Goal: Entertainment & Leisure: Browse casually

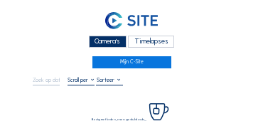
click at [97, 40] on div "Camera's" at bounding box center [108, 42] width 38 height 12
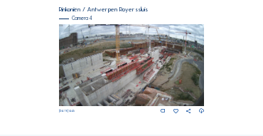
scroll to position [601, 0]
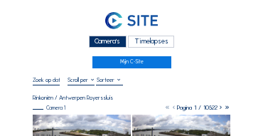
click at [115, 46] on div "Camera's" at bounding box center [108, 42] width 38 height 12
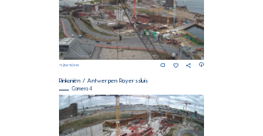
scroll to position [530, 0]
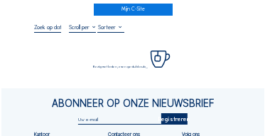
scroll to position [57, 0]
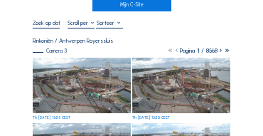
click at [75, 73] on img at bounding box center [82, 85] width 98 height 55
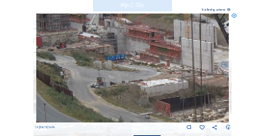
drag, startPoint x: 92, startPoint y: 62, endPoint x: 75, endPoint y: 84, distance: 27.9
click at [75, 84] on img at bounding box center [133, 68] width 194 height 109
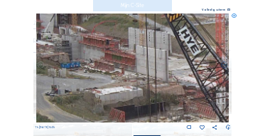
drag, startPoint x: 147, startPoint y: 72, endPoint x: 141, endPoint y: 80, distance: 10.3
click at [141, 80] on img at bounding box center [133, 68] width 194 height 109
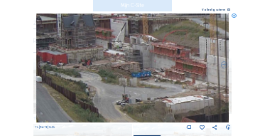
drag, startPoint x: 110, startPoint y: 80, endPoint x: 170, endPoint y: 88, distance: 61.0
click at [170, 88] on img at bounding box center [133, 68] width 194 height 109
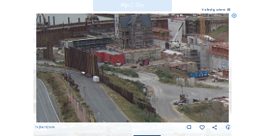
drag, startPoint x: 100, startPoint y: 80, endPoint x: 158, endPoint y: 80, distance: 57.6
click at [158, 80] on img at bounding box center [133, 68] width 194 height 109
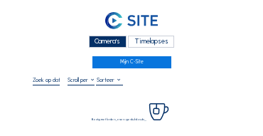
click at [112, 44] on div "Camera's" at bounding box center [108, 42] width 38 height 12
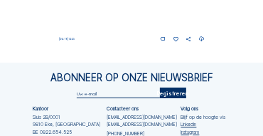
scroll to position [615, 0]
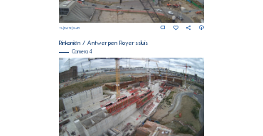
scroll to position [587, 0]
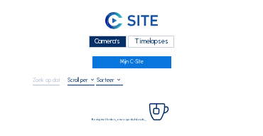
click at [120, 46] on div "Camera's" at bounding box center [108, 42] width 38 height 12
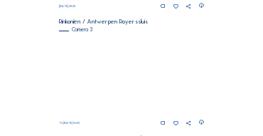
scroll to position [473, 0]
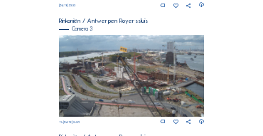
click at [135, 80] on img at bounding box center [132, 76] width 146 height 82
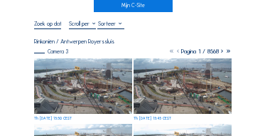
scroll to position [57, 0]
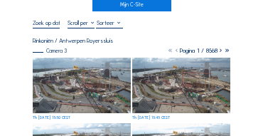
click at [69, 71] on img at bounding box center [82, 85] width 98 height 55
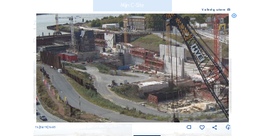
click at [120, 71] on img at bounding box center [133, 68] width 194 height 109
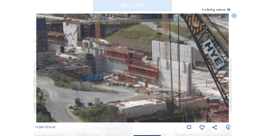
drag, startPoint x: 88, startPoint y: 84, endPoint x: 74, endPoint y: 83, distance: 13.6
click at [51, 83] on img at bounding box center [133, 68] width 194 height 109
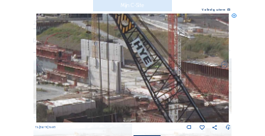
drag, startPoint x: 134, startPoint y: 85, endPoint x: 64, endPoint y: 80, distance: 70.6
click at [64, 80] on img at bounding box center [133, 68] width 194 height 109
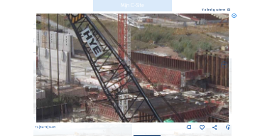
click at [78, 77] on img at bounding box center [133, 68] width 194 height 109
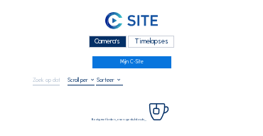
click at [112, 40] on div "Camera's" at bounding box center [108, 42] width 38 height 12
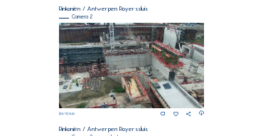
scroll to position [114, 0]
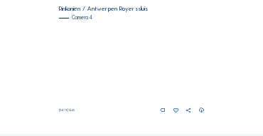
scroll to position [601, 0]
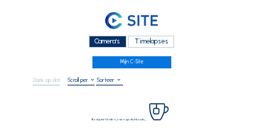
drag, startPoint x: 108, startPoint y: 41, endPoint x: 132, endPoint y: 41, distance: 24.2
click at [108, 41] on div "Camera's" at bounding box center [108, 42] width 38 height 12
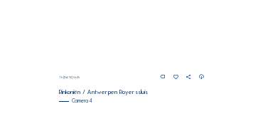
scroll to position [512, 0]
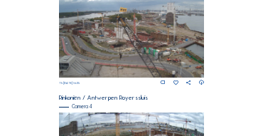
click at [156, 31] on img at bounding box center [132, 37] width 146 height 82
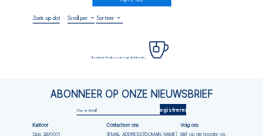
scroll to position [71, 0]
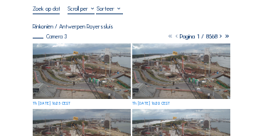
click at [65, 53] on img at bounding box center [82, 70] width 98 height 55
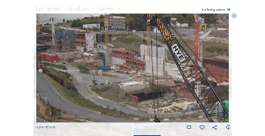
click at [127, 66] on img at bounding box center [133, 68] width 194 height 109
click at [233, 18] on icon at bounding box center [234, 16] width 5 height 5
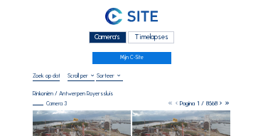
scroll to position [0, 0]
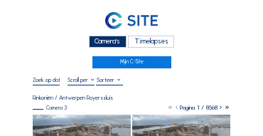
click at [106, 43] on div "Camera's" at bounding box center [108, 42] width 38 height 12
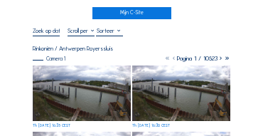
scroll to position [57, 0]
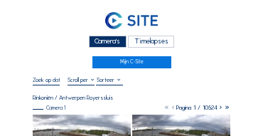
click at [115, 41] on div "Camera's" at bounding box center [108, 42] width 38 height 12
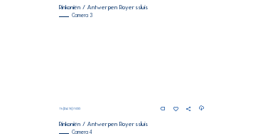
scroll to position [487, 0]
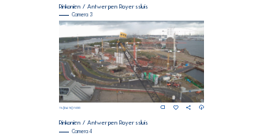
click at [174, 73] on img at bounding box center [132, 62] width 146 height 82
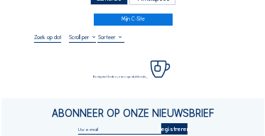
scroll to position [57, 0]
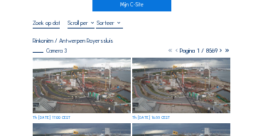
click at [82, 70] on img at bounding box center [82, 85] width 98 height 55
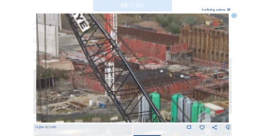
drag, startPoint x: 128, startPoint y: 68, endPoint x: 152, endPoint y: 88, distance: 31.3
click at [152, 88] on img at bounding box center [133, 68] width 194 height 109
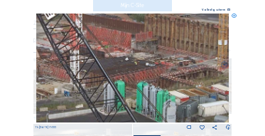
drag, startPoint x: 151, startPoint y: 84, endPoint x: 116, endPoint y: 72, distance: 36.9
click at [116, 72] on img at bounding box center [133, 68] width 194 height 109
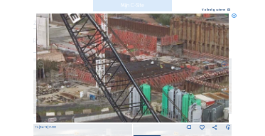
drag, startPoint x: 142, startPoint y: 78, endPoint x: 166, endPoint y: 83, distance: 24.0
click at [179, 83] on img at bounding box center [133, 68] width 194 height 109
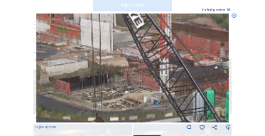
drag, startPoint x: 164, startPoint y: 80, endPoint x: 156, endPoint y: 81, distance: 7.9
click at [177, 81] on img at bounding box center [133, 68] width 194 height 109
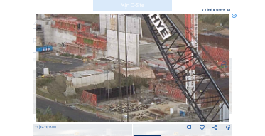
drag, startPoint x: 132, startPoint y: 78, endPoint x: 145, endPoint y: 90, distance: 17.7
click at [145, 90] on img at bounding box center [133, 68] width 194 height 109
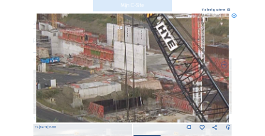
click at [127, 80] on img at bounding box center [133, 68] width 194 height 109
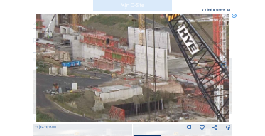
drag, startPoint x: 120, startPoint y: 73, endPoint x: 146, endPoint y: 78, distance: 26.1
click at [146, 78] on img at bounding box center [133, 68] width 194 height 109
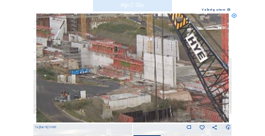
click at [129, 75] on img at bounding box center [133, 68] width 194 height 109
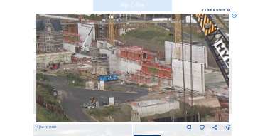
drag, startPoint x: 90, startPoint y: 66, endPoint x: 119, endPoint y: 73, distance: 29.2
click at [119, 73] on img at bounding box center [133, 68] width 194 height 109
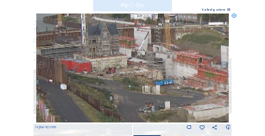
drag, startPoint x: 95, startPoint y: 73, endPoint x: 151, endPoint y: 78, distance: 55.7
click at [151, 78] on img at bounding box center [133, 68] width 194 height 109
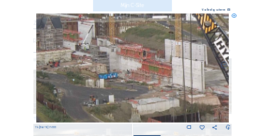
drag, startPoint x: 184, startPoint y: 95, endPoint x: 129, endPoint y: 88, distance: 55.9
click at [129, 88] on img at bounding box center [133, 68] width 194 height 109
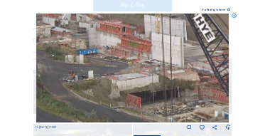
click at [117, 71] on img at bounding box center [133, 68] width 194 height 109
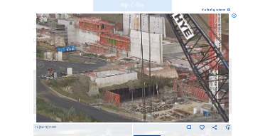
drag, startPoint x: 141, startPoint y: 75, endPoint x: 83, endPoint y: 75, distance: 58.3
click at [83, 75] on img at bounding box center [133, 68] width 194 height 109
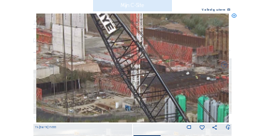
drag, startPoint x: 136, startPoint y: 81, endPoint x: 123, endPoint y: 79, distance: 13.0
click at [123, 79] on img at bounding box center [133, 68] width 194 height 109
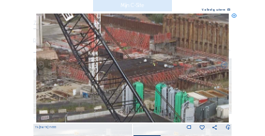
drag, startPoint x: 174, startPoint y: 92, endPoint x: 139, endPoint y: 81, distance: 36.7
click at [139, 81] on img at bounding box center [133, 68] width 194 height 109
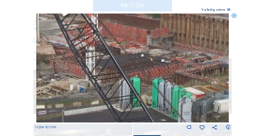
drag, startPoint x: 171, startPoint y: 94, endPoint x: 161, endPoint y: 78, distance: 18.8
click at [161, 78] on img at bounding box center [133, 68] width 194 height 109
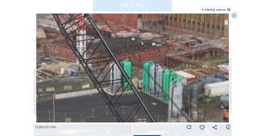
click at [177, 85] on img at bounding box center [133, 68] width 194 height 109
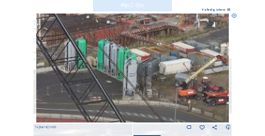
drag, startPoint x: 192, startPoint y: 87, endPoint x: 181, endPoint y: 78, distance: 14.2
click at [166, 87] on img at bounding box center [133, 68] width 194 height 109
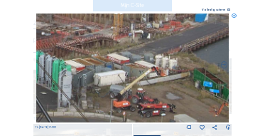
drag, startPoint x: 188, startPoint y: 74, endPoint x: 148, endPoint y: 85, distance: 41.4
click at [148, 85] on img at bounding box center [133, 68] width 194 height 109
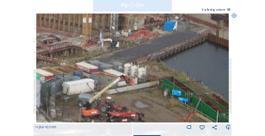
drag, startPoint x: 182, startPoint y: 77, endPoint x: 152, endPoint y: 85, distance: 31.8
click at [152, 85] on img at bounding box center [133, 68] width 194 height 109
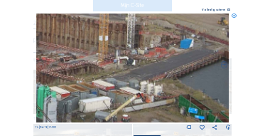
drag, startPoint x: 139, startPoint y: 83, endPoint x: 155, endPoint y: 101, distance: 24.2
click at [155, 101] on img at bounding box center [133, 68] width 194 height 109
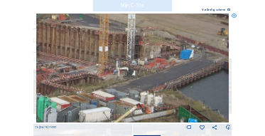
drag, startPoint x: 155, startPoint y: 98, endPoint x: 163, endPoint y: 97, distance: 8.0
click at [155, 100] on img at bounding box center [133, 68] width 194 height 109
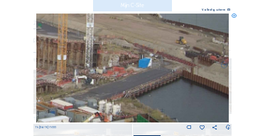
drag, startPoint x: 170, startPoint y: 94, endPoint x: 110, endPoint y: 100, distance: 60.1
click at [110, 100] on img at bounding box center [133, 68] width 194 height 109
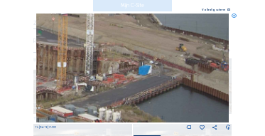
drag, startPoint x: 137, startPoint y: 92, endPoint x: 129, endPoint y: 107, distance: 16.9
click at [129, 108] on img at bounding box center [133, 68] width 194 height 109
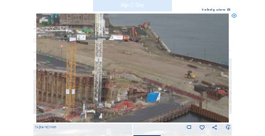
drag, startPoint x: 109, startPoint y: 73, endPoint x: 141, endPoint y: 99, distance: 41.0
click at [141, 99] on img at bounding box center [133, 68] width 194 height 109
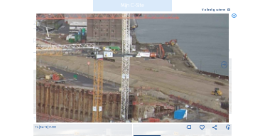
drag, startPoint x: 131, startPoint y: 90, endPoint x: 151, endPoint y: 100, distance: 22.3
click at [151, 100] on img at bounding box center [133, 68] width 194 height 109
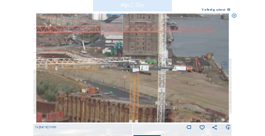
drag, startPoint x: 142, startPoint y: 92, endPoint x: 182, endPoint y: 101, distance: 41.4
click at [182, 101] on img at bounding box center [133, 68] width 194 height 109
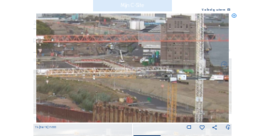
click at [166, 97] on img at bounding box center [133, 68] width 194 height 109
